Goal: Task Accomplishment & Management: Use online tool/utility

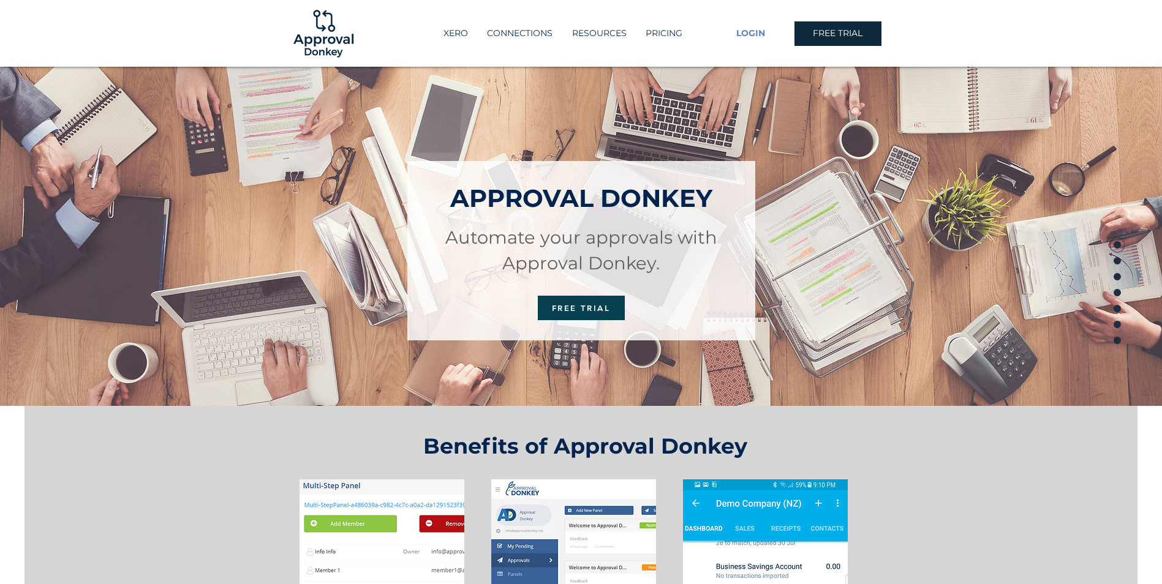
click at [747, 30] on span "LOGIN" at bounding box center [750, 34] width 29 height 12
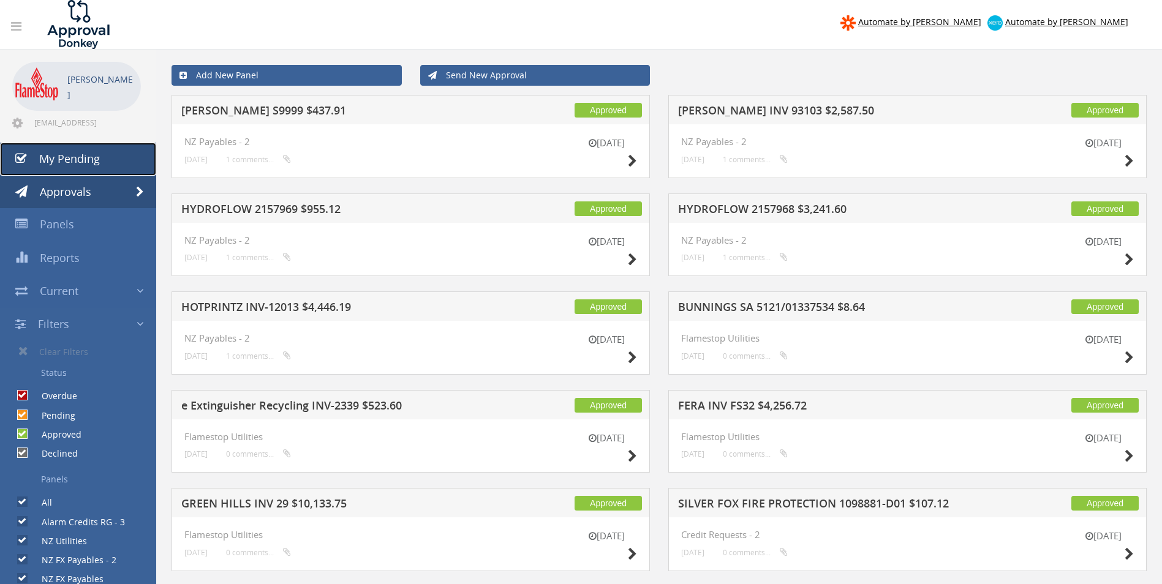
click at [77, 154] on span "My Pending" at bounding box center [69, 158] width 61 height 15
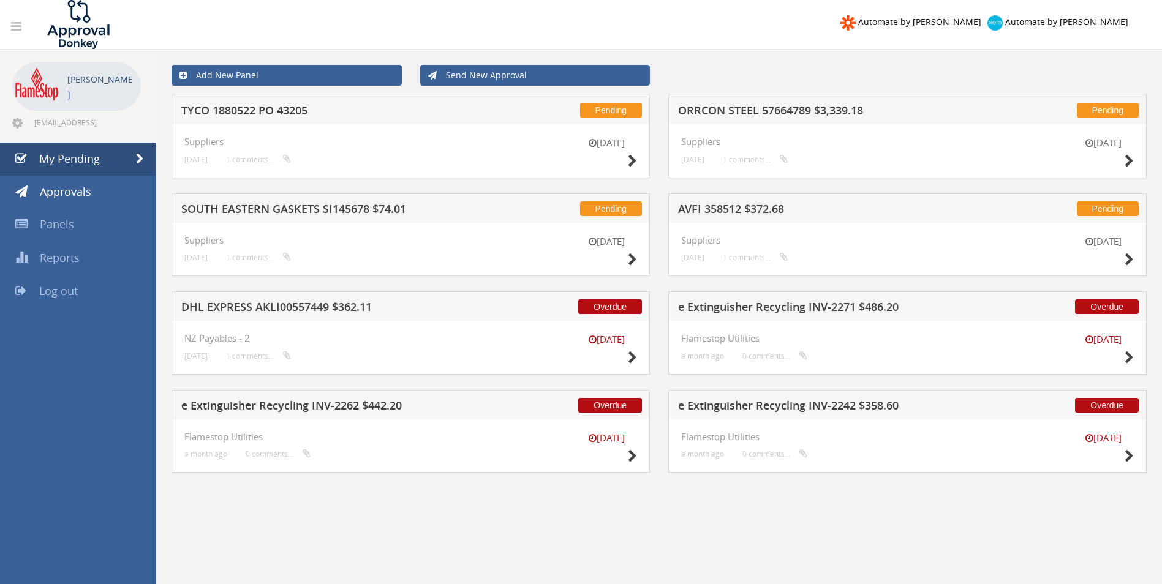
click at [796, 307] on h5 "e Extinguisher Recycling INV-2271 $486.20" at bounding box center [838, 308] width 321 height 15
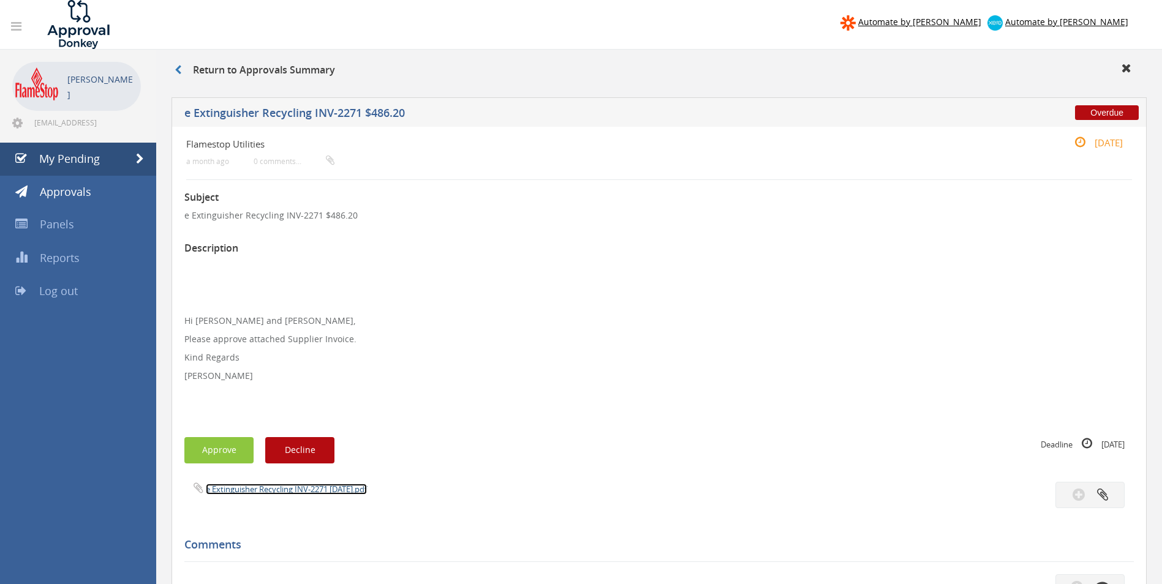
click at [274, 489] on link "e Extinguisher Recycling INV-2271 [DATE].pdf" at bounding box center [286, 489] width 161 height 11
click at [204, 448] on button "Approve" at bounding box center [218, 450] width 69 height 26
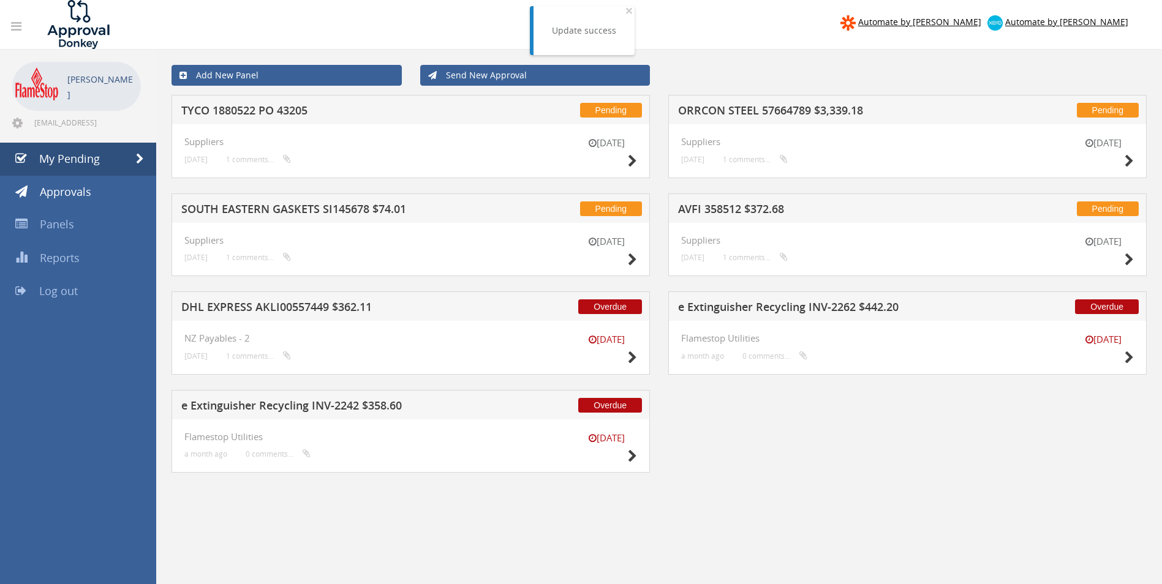
click at [712, 206] on h5 "AVFI 358512 $372.68" at bounding box center [838, 210] width 321 height 15
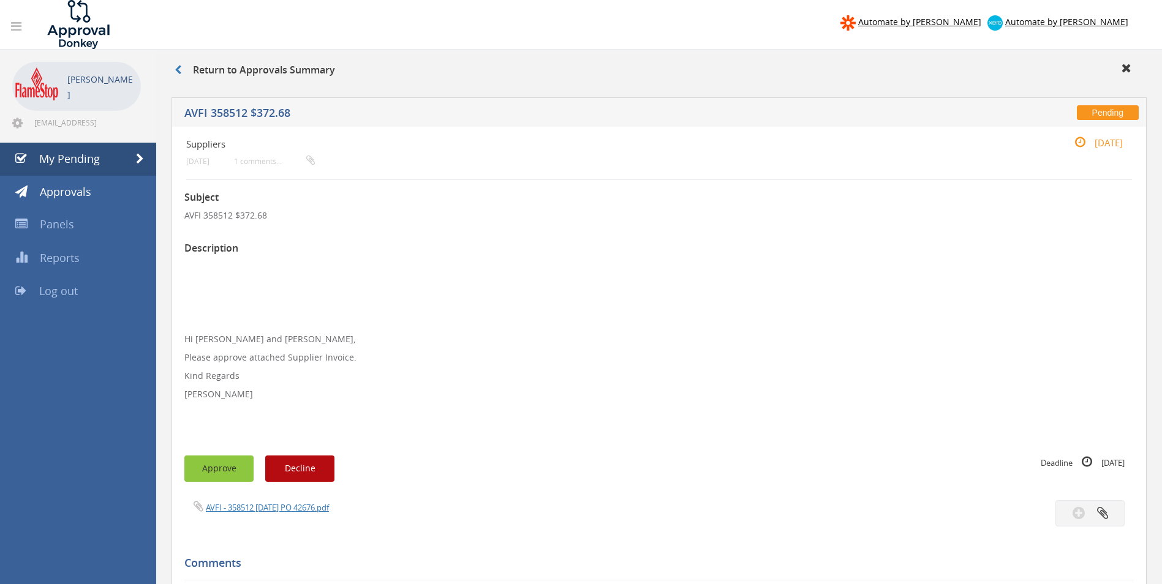
click at [211, 471] on button "Approve" at bounding box center [218, 469] width 69 height 26
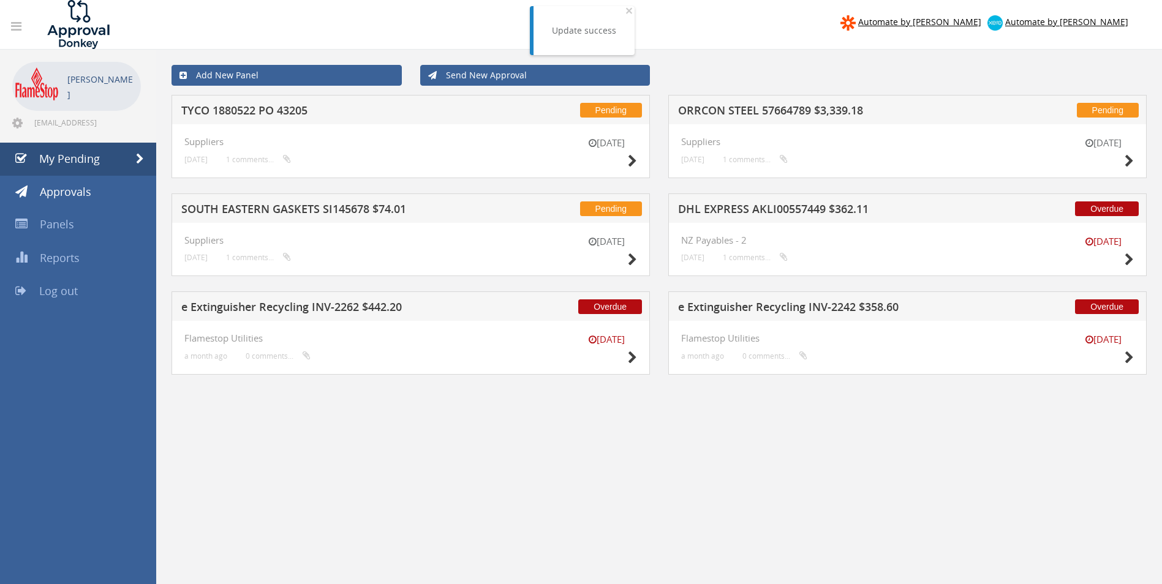
click at [704, 210] on h5 "DHL EXPRESS AKLI00557449 $362.11" at bounding box center [838, 210] width 321 height 15
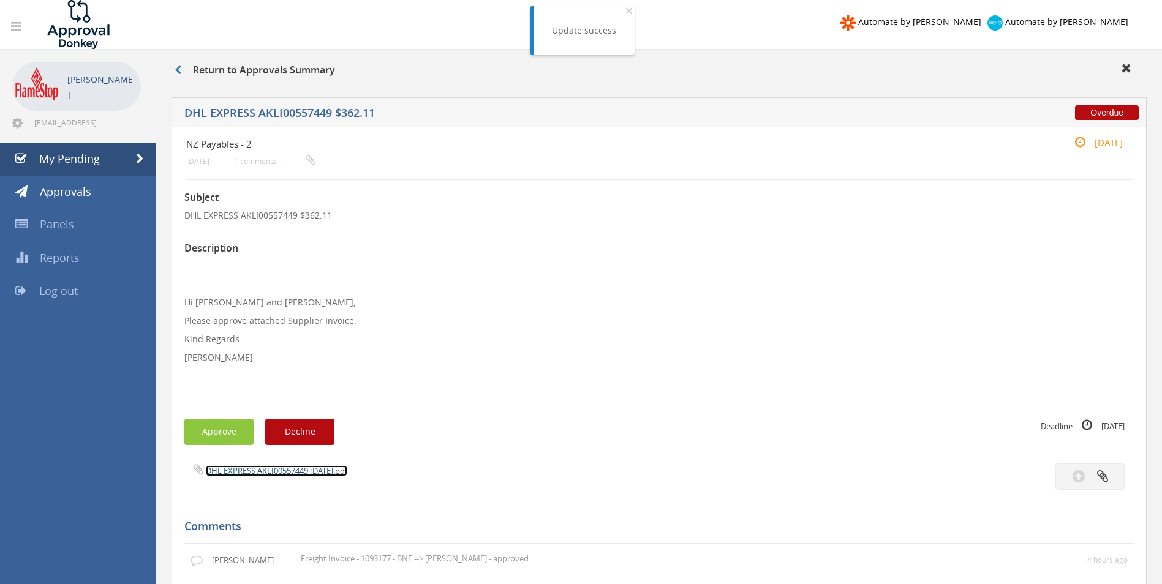
click at [253, 473] on link "DHL EXPRESS AKLI00557449 [DATE].pdf" at bounding box center [276, 470] width 141 height 11
click at [206, 438] on button "Approve" at bounding box center [218, 432] width 69 height 26
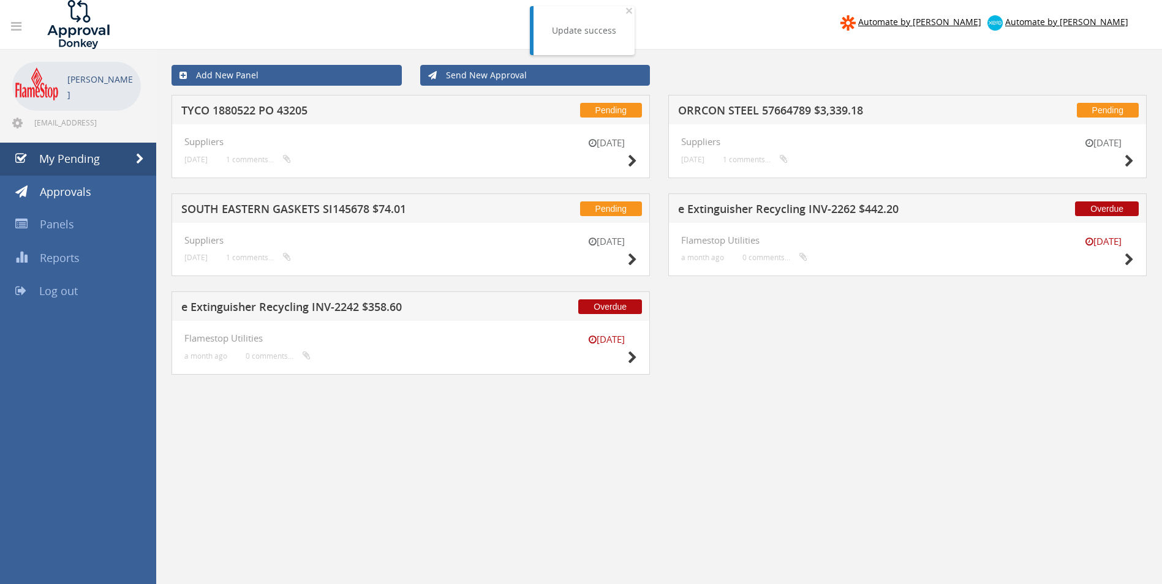
click at [724, 217] on h5 "e Extinguisher Recycling INV-2262 $442.20" at bounding box center [838, 210] width 321 height 15
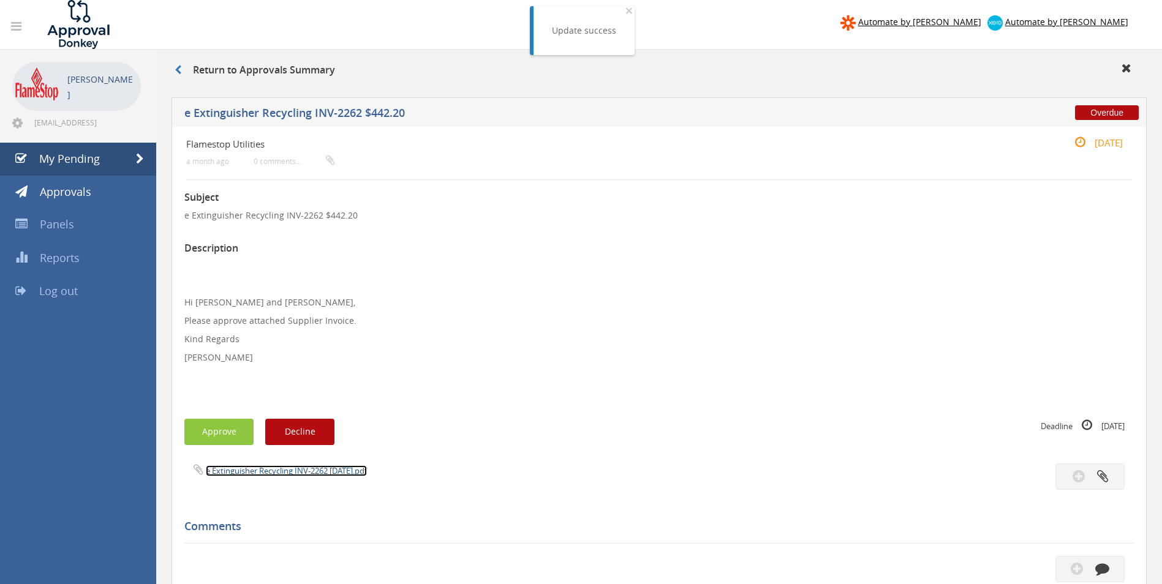
click at [244, 475] on link "e Extinguisher Recycling INV-2262 [DATE].pdf" at bounding box center [286, 470] width 161 height 11
click at [230, 437] on button "Approve" at bounding box center [218, 432] width 69 height 26
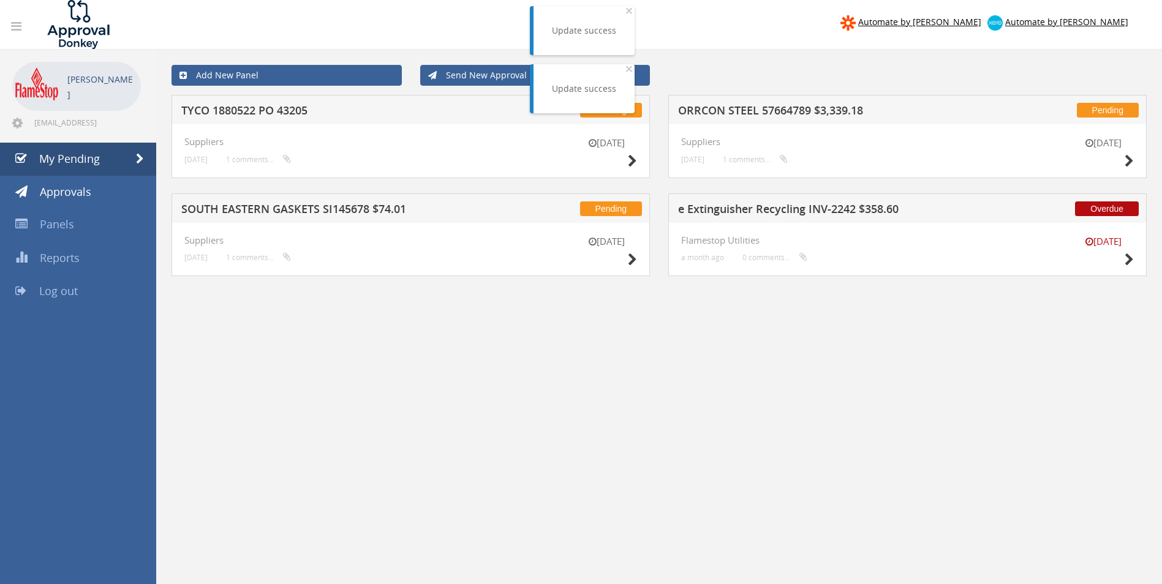
click at [748, 102] on div "Pending ORRCON STEEL 57664789 $3,339.18" at bounding box center [907, 109] width 478 height 29
click at [750, 111] on h5 "ORRCON STEEL 57664789 $3,339.18" at bounding box center [838, 112] width 321 height 15
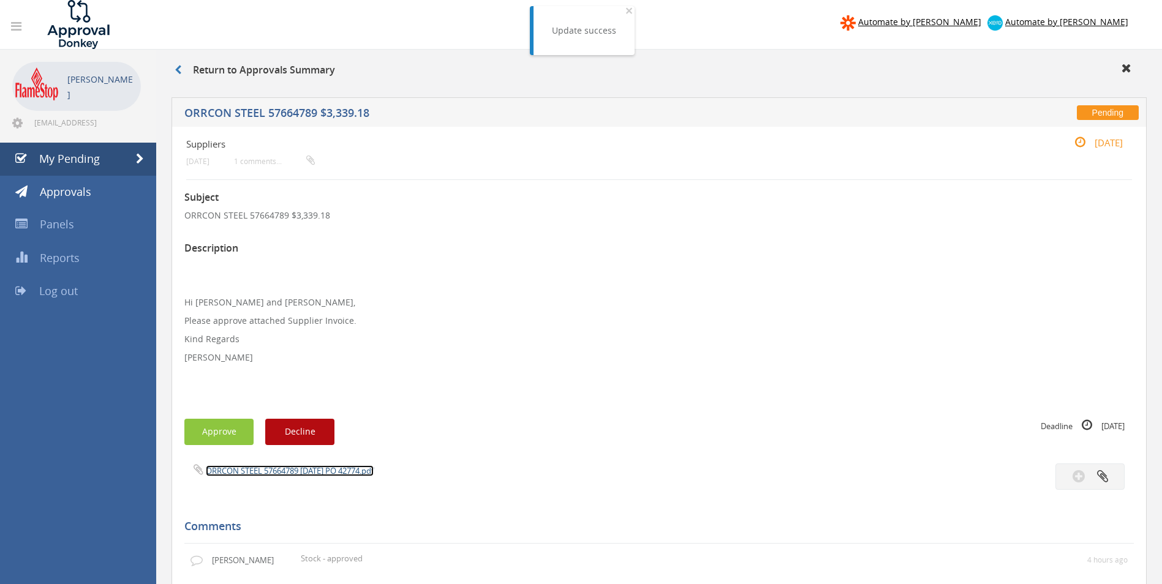
click at [278, 470] on link "ORRCON STEEL 57664789 [DATE] PO 42774.pdf" at bounding box center [290, 470] width 168 height 11
click at [208, 435] on button "Approve" at bounding box center [218, 432] width 69 height 26
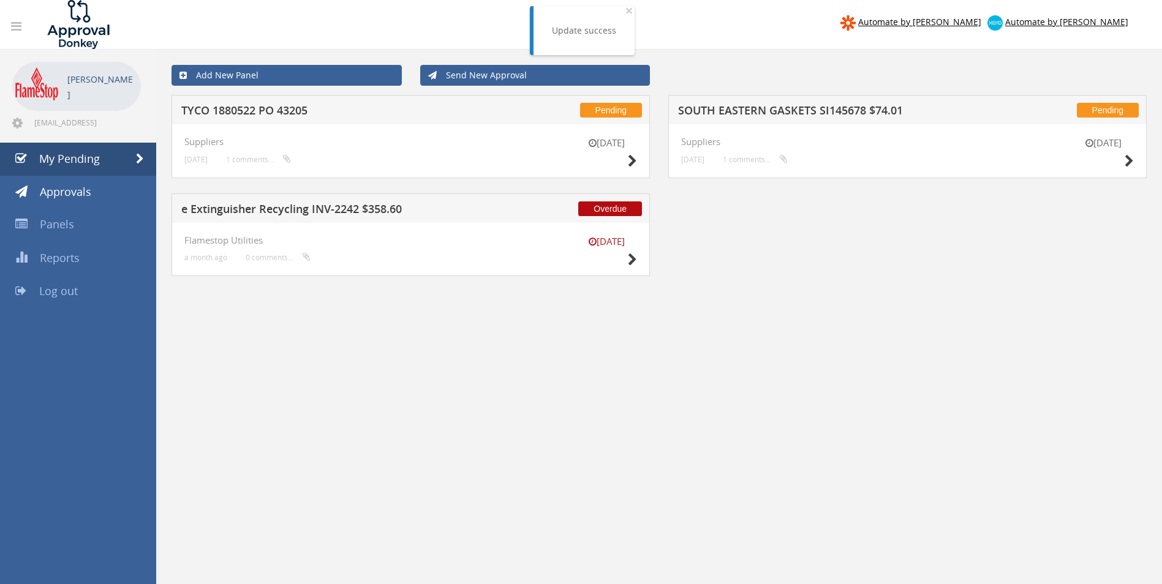
click at [837, 111] on h5 "SOUTH EASTERN GASKETS SI145678 $74.01" at bounding box center [838, 112] width 321 height 15
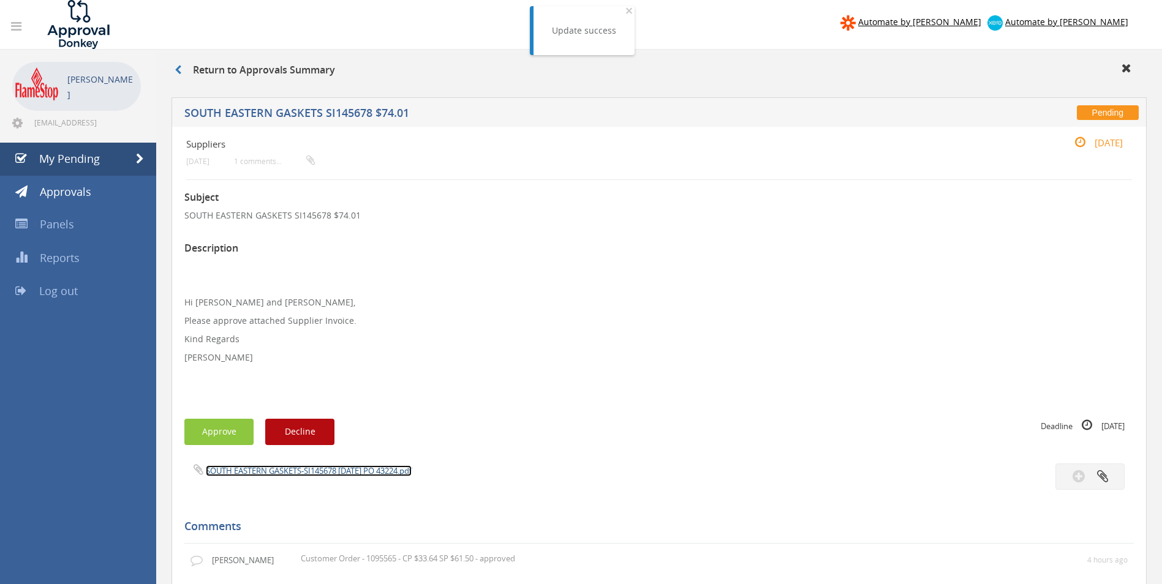
click at [277, 472] on link "SOUTH EASTERN GASKETS-SI145678 [DATE] PO 43224.pdf" at bounding box center [309, 470] width 206 height 11
click at [208, 440] on button "Approve" at bounding box center [218, 432] width 69 height 26
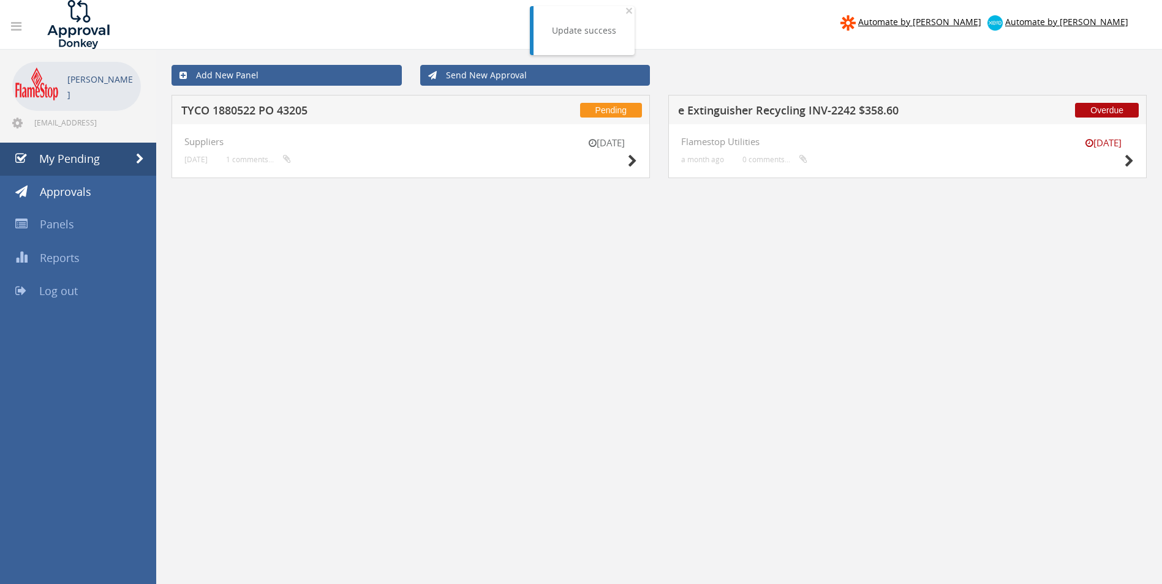
click at [748, 113] on h5 "e Extinguisher Recycling INV-2242 $358.60" at bounding box center [838, 112] width 321 height 15
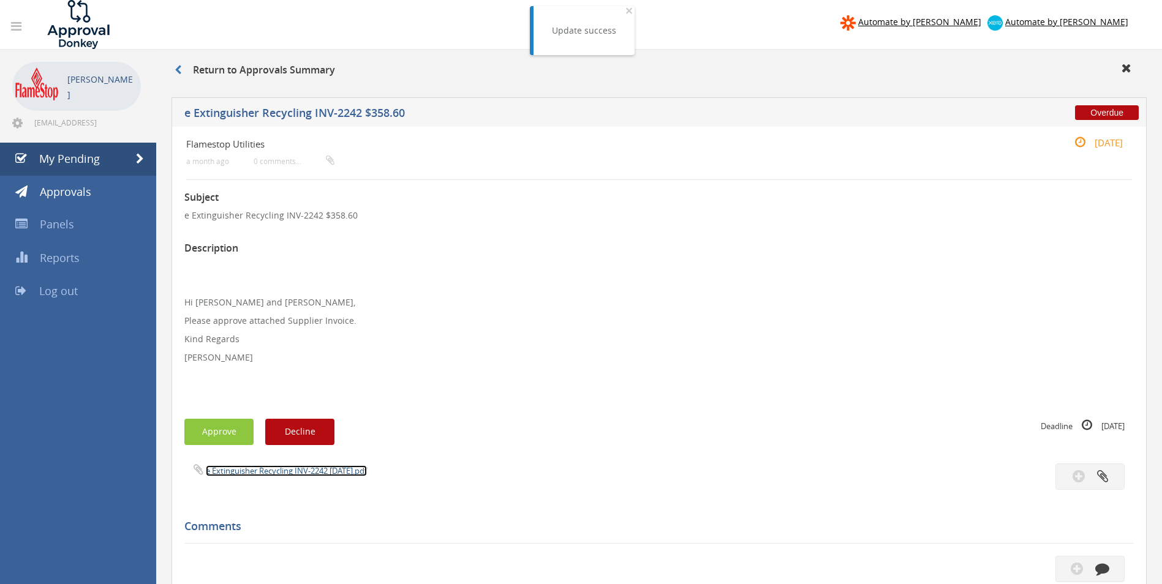
click at [274, 472] on link "e Extinguisher Recycling INV-2242 [DATE].pdf" at bounding box center [286, 470] width 161 height 11
click at [186, 443] on button "Approve" at bounding box center [218, 432] width 69 height 26
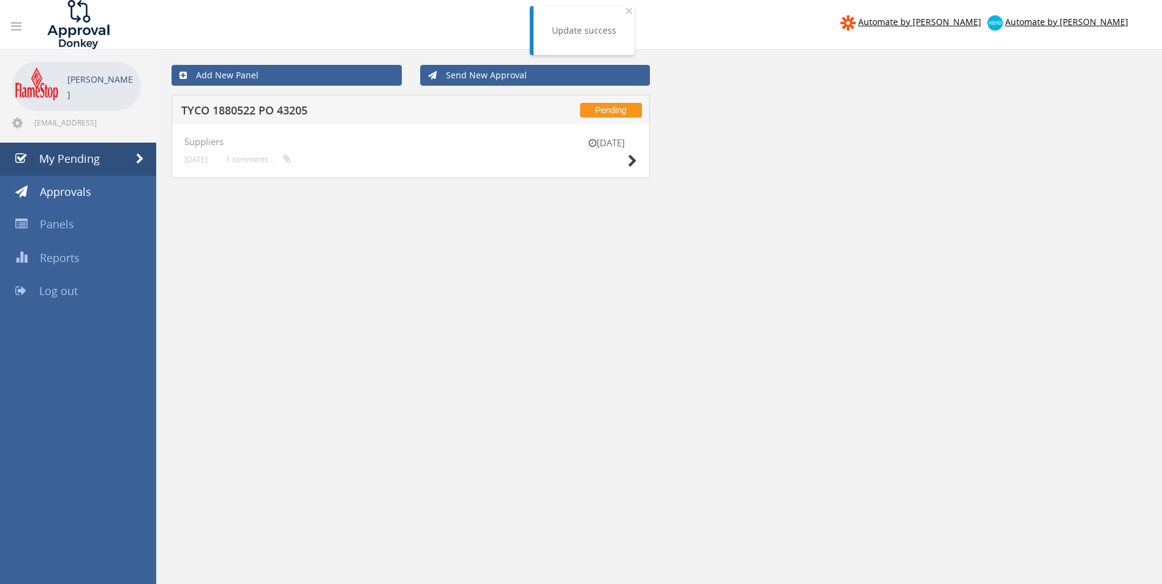
click at [325, 118] on h5 "TYCO 1880522 PO 43205" at bounding box center [341, 112] width 321 height 15
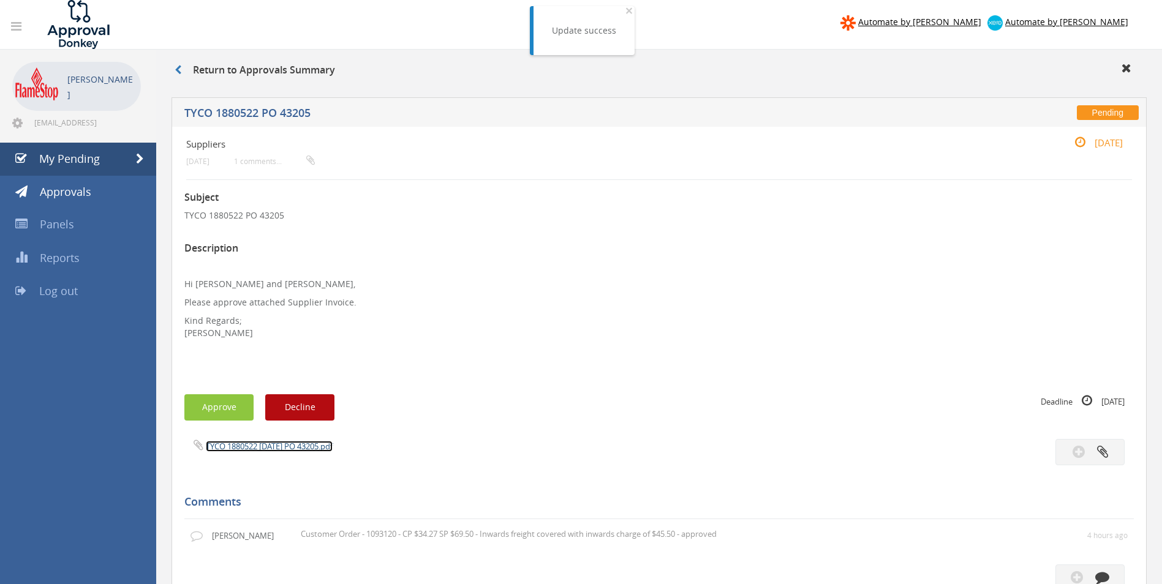
click at [256, 441] on link "TYCO 1880522 [DATE] PO 43205.pdf" at bounding box center [269, 446] width 127 height 11
click at [222, 398] on button "Approve" at bounding box center [218, 407] width 69 height 26
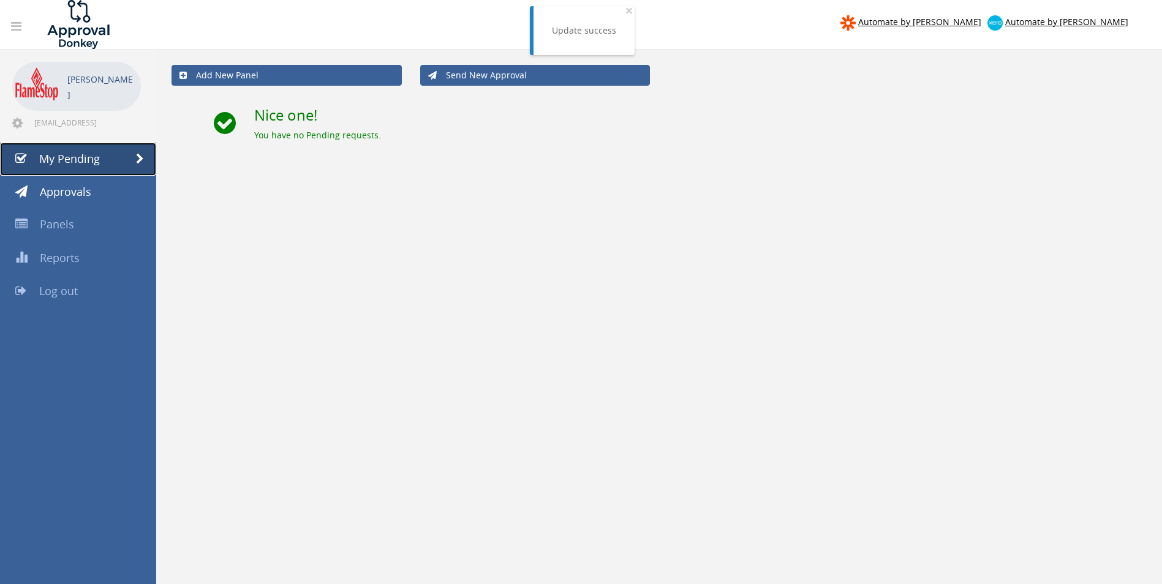
click at [70, 162] on span "My Pending" at bounding box center [69, 158] width 61 height 15
click at [57, 161] on span "My Pending" at bounding box center [69, 158] width 61 height 15
